Goal: Task Accomplishment & Management: Use online tool/utility

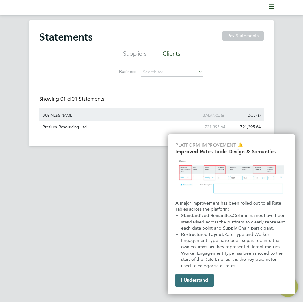
click at [207, 283] on button "I Understand" at bounding box center [195, 280] width 38 height 13
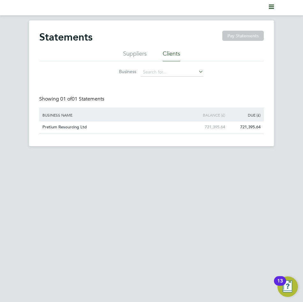
click at [141, 55] on li "Suppliers" at bounding box center [135, 55] width 24 height 11
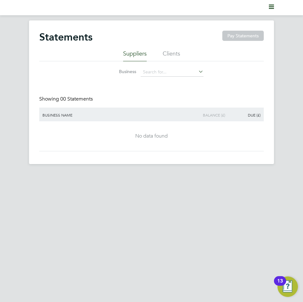
click at [173, 55] on li "Clients" at bounding box center [172, 55] width 18 height 11
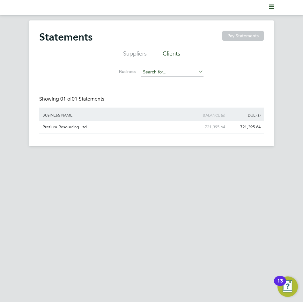
click at [175, 74] on input at bounding box center [172, 72] width 63 height 9
click at [173, 71] on input at bounding box center [172, 72] width 63 height 9
type input "[PERSON_NAME]"
drag, startPoint x: 255, startPoint y: 73, endPoint x: 258, endPoint y: 65, distance: 7.8
click at [256, 69] on div "Business [PERSON_NAME]" at bounding box center [151, 70] width 225 height 19
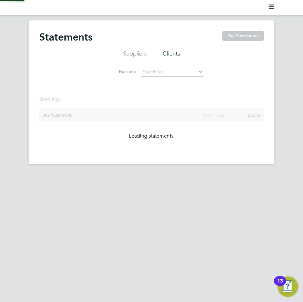
click at [271, 10] on svg-icon "Main navigation" at bounding box center [271, 8] width 5 height 8
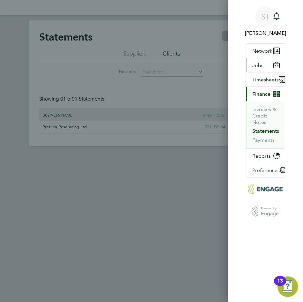
click at [260, 67] on span "Jobs" at bounding box center [258, 65] width 11 height 6
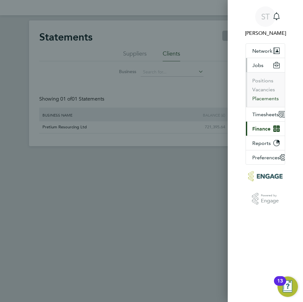
click at [271, 100] on button "Placements" at bounding box center [266, 98] width 27 height 6
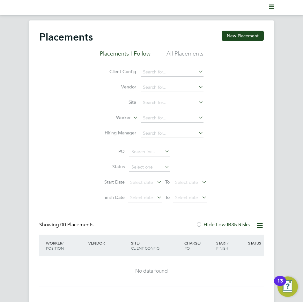
click at [188, 55] on li "All Placements" at bounding box center [185, 55] width 37 height 11
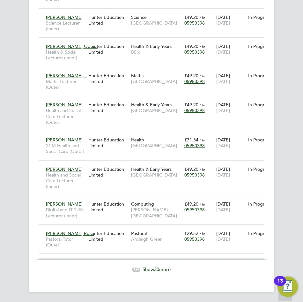
click at [157, 271] on span "30" at bounding box center [156, 269] width 5 height 6
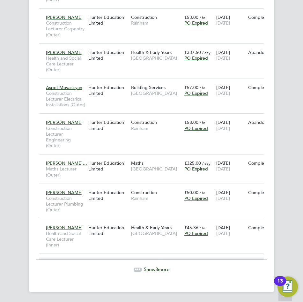
click at [160, 269] on span "Show 3 more" at bounding box center [157, 269] width 26 height 6
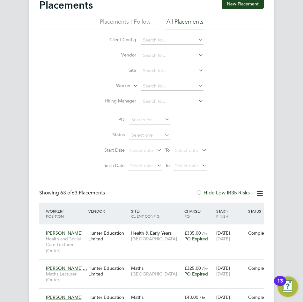
click at [260, 194] on icon at bounding box center [260, 194] width 8 height 8
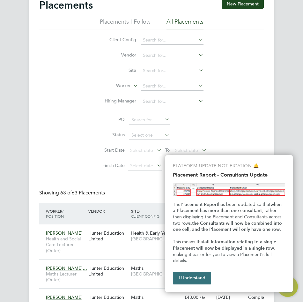
click at [201, 278] on button "I Understand" at bounding box center [192, 278] width 38 height 13
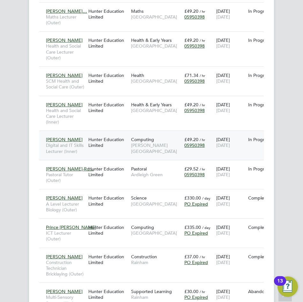
click at [195, 148] on span "05950398" at bounding box center [195, 145] width 20 height 6
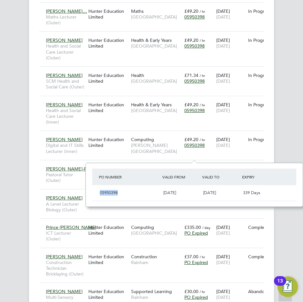
drag, startPoint x: 99, startPoint y: 194, endPoint x: 119, endPoint y: 192, distance: 19.9
click at [118, 192] on div "05950398" at bounding box center [129, 193] width 64 height 11
copy span "05950398"
